Goal: Task Accomplishment & Management: Manage account settings

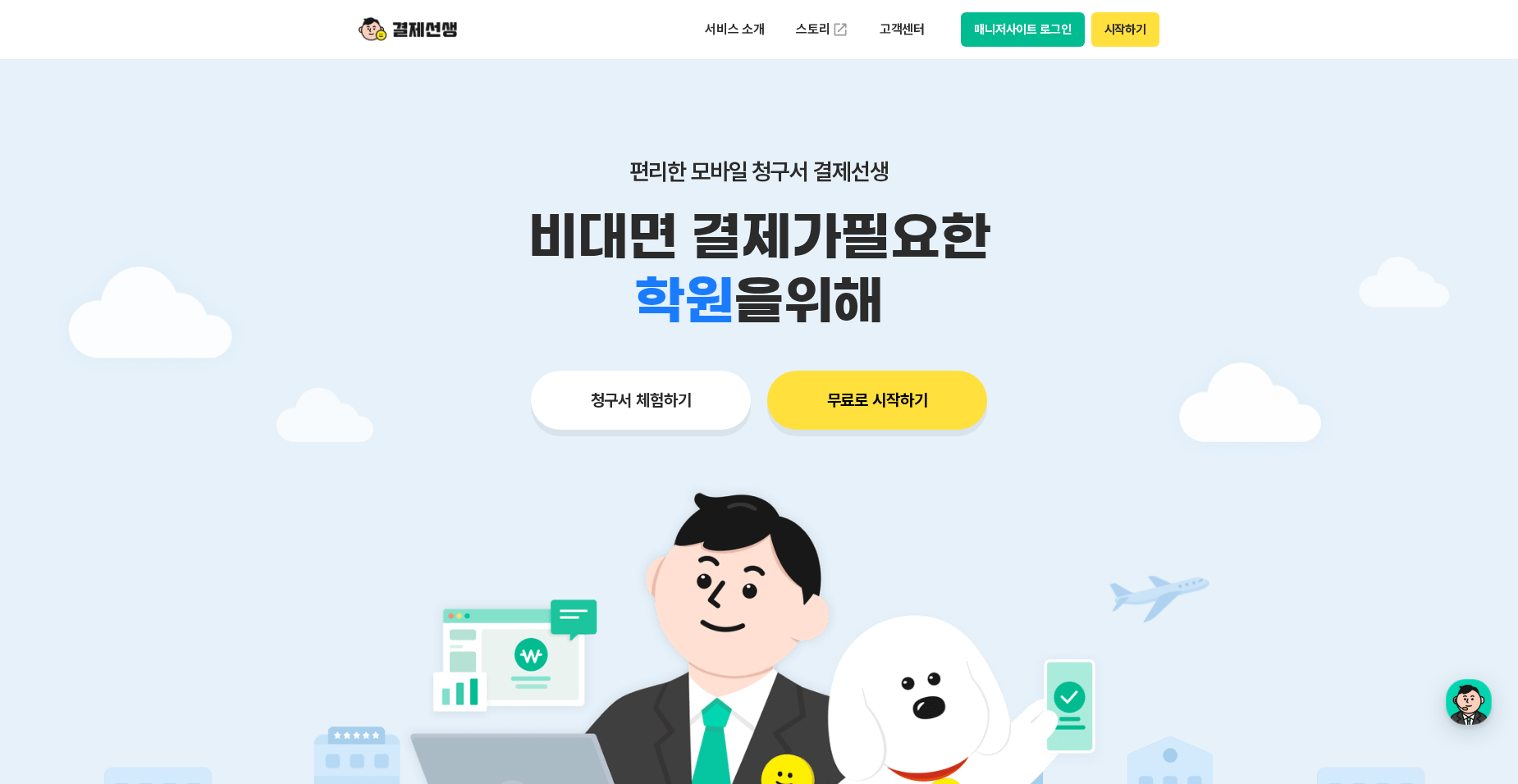
click at [1044, 39] on button "매니저사이트 로그인" at bounding box center [1022, 29] width 124 height 34
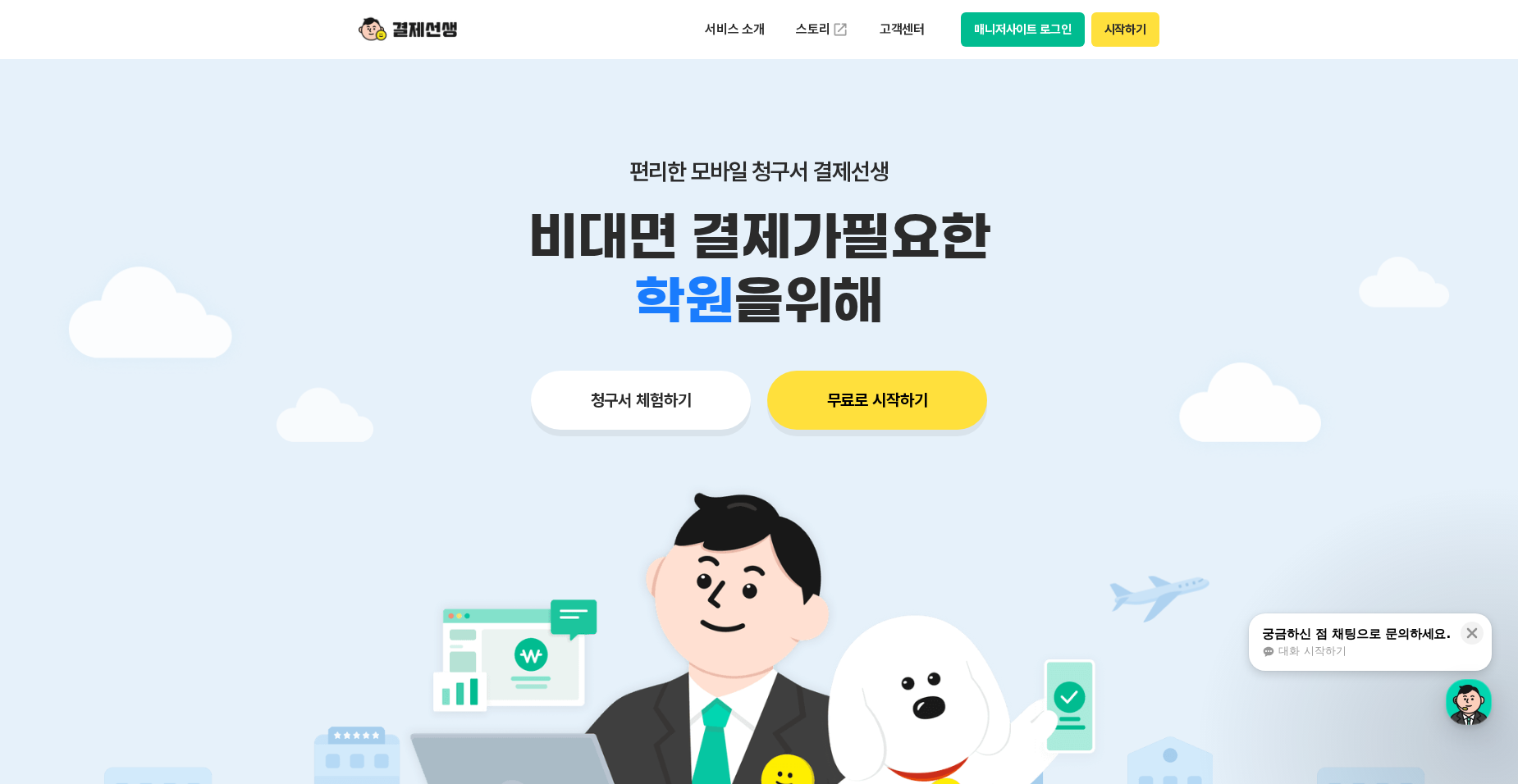
click at [1052, 29] on button "매니저사이트 로그인" at bounding box center [1022, 29] width 124 height 34
